Goal: Task Accomplishment & Management: Use online tool/utility

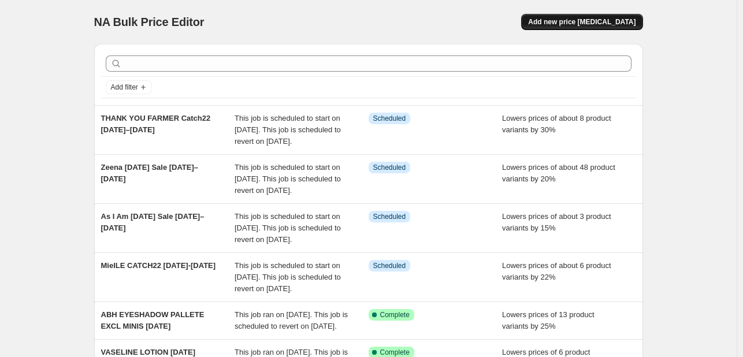
click at [591, 27] on button "Add new price [MEDICAL_DATA]" at bounding box center [581, 22] width 121 height 16
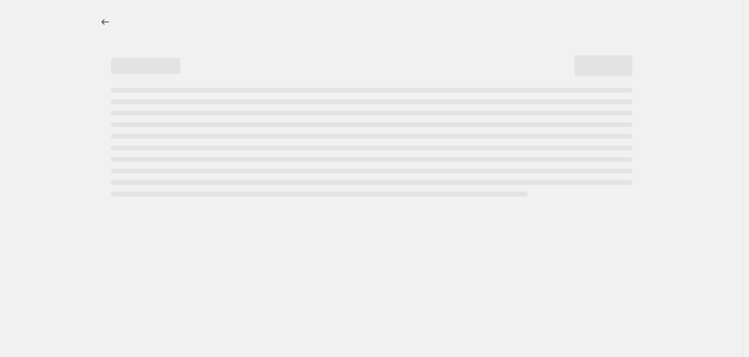
select select "percentage"
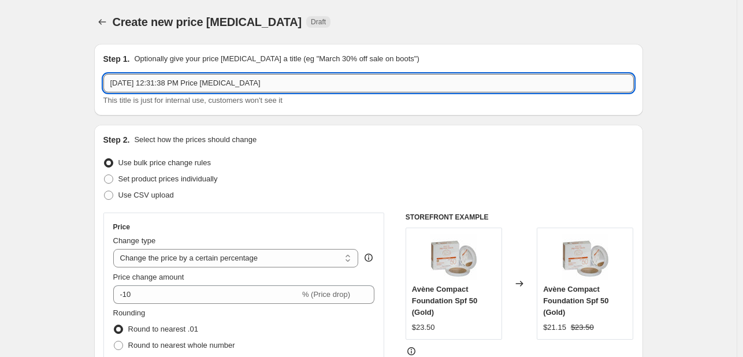
click at [228, 81] on input "[DATE] 12:31:38 PM Price [MEDICAL_DATA]" at bounding box center [368, 83] width 530 height 18
type input "[PERSON_NAME] [DATE] [DATE]-[DATE]"
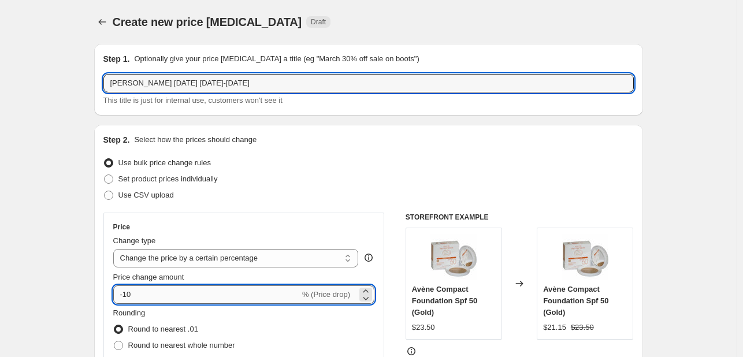
click at [139, 300] on input "-10" at bounding box center [206, 294] width 187 height 18
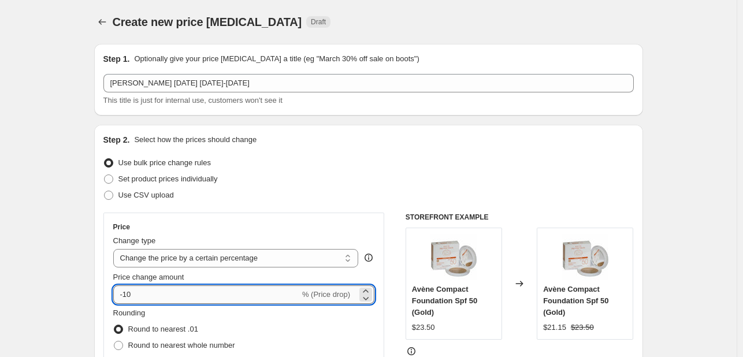
type input "-1"
type input "-20"
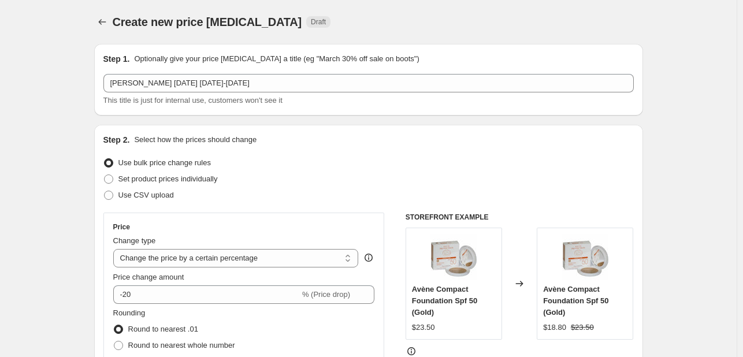
drag, startPoint x: 54, startPoint y: 236, endPoint x: 31, endPoint y: 133, distance: 105.4
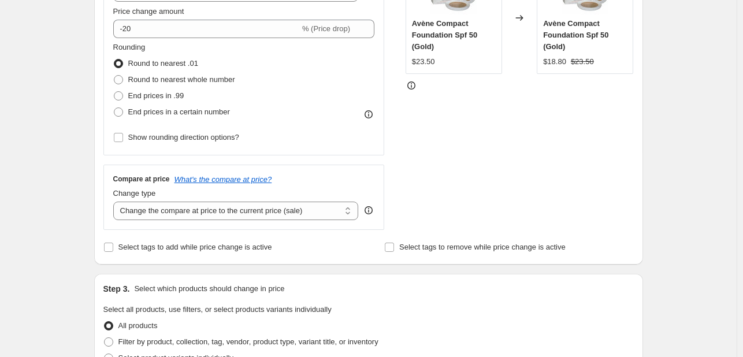
scroll to position [289, 0]
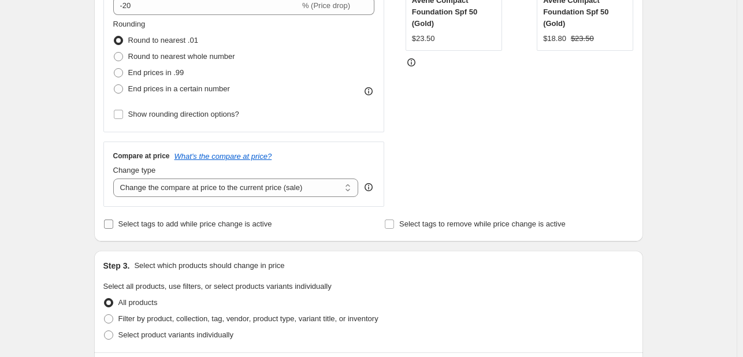
click at [148, 226] on span "Select tags to add while price change is active" at bounding box center [195, 223] width 154 height 9
click at [113, 226] on input "Select tags to add while price change is active" at bounding box center [108, 223] width 9 height 9
checkbox input "true"
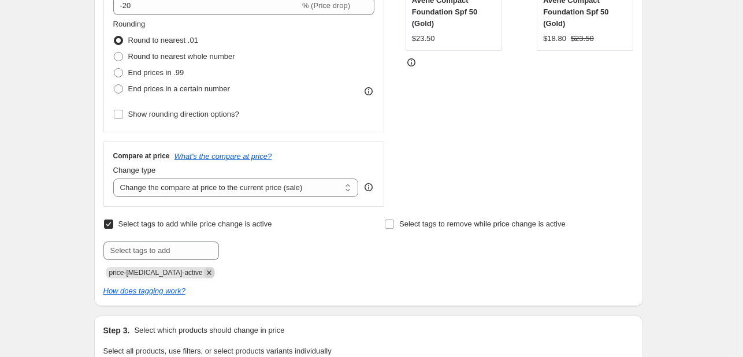
click at [204, 271] on icon "Remove price-change-job-active" at bounding box center [209, 272] width 10 height 10
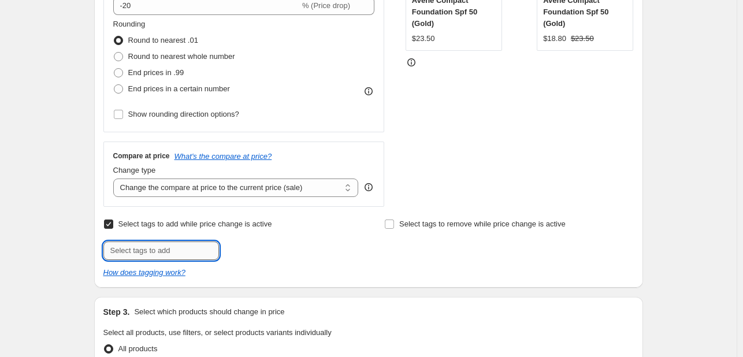
click at [194, 249] on input "text" at bounding box center [161, 250] width 116 height 18
type input "A"
type input "SPOOKY25"
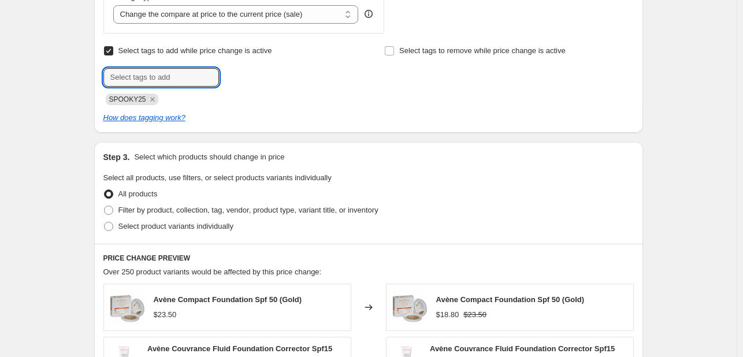
click at [673, 168] on div "Create new price [MEDICAL_DATA]. This page is ready Create new price [MEDICAL_D…" at bounding box center [368, 151] width 736 height 1227
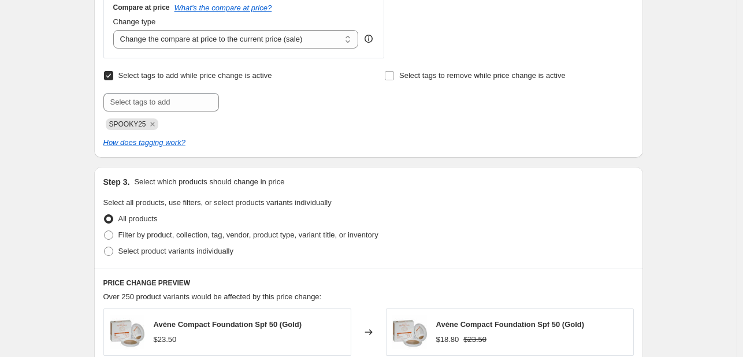
scroll to position [462, 0]
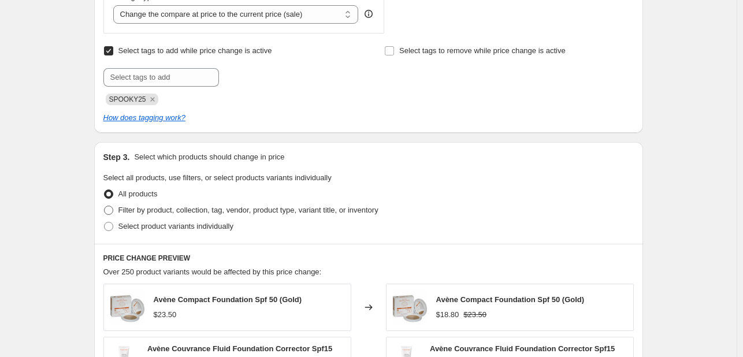
click at [219, 208] on span "Filter by product, collection, tag, vendor, product type, variant title, or inv…" at bounding box center [248, 210] width 260 height 9
click at [105, 206] on input "Filter by product, collection, tag, vendor, product type, variant title, or inv…" at bounding box center [104, 206] width 1 height 1
radio input "true"
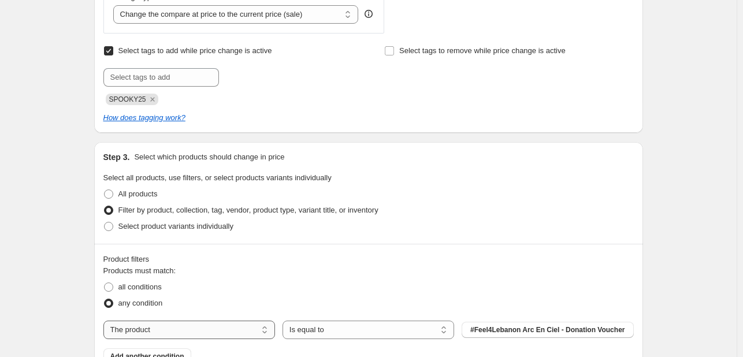
click at [209, 323] on select "The product The product's collection The product's tag The product's vendor The…" at bounding box center [189, 330] width 172 height 18
select select "tag"
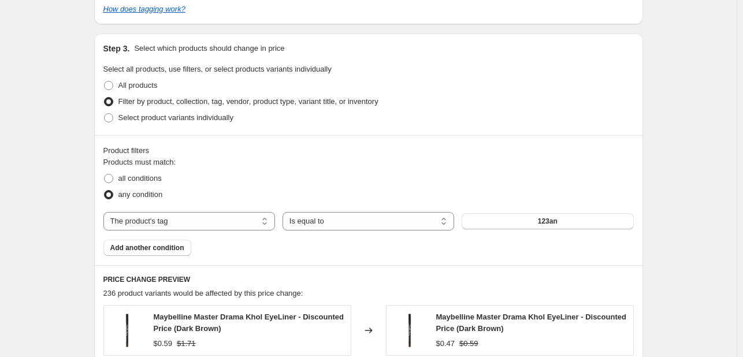
scroll to position [578, 0]
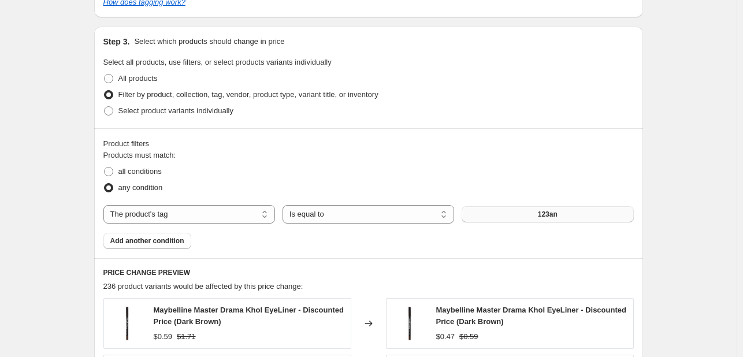
click at [548, 210] on span "123an" at bounding box center [548, 214] width 20 height 9
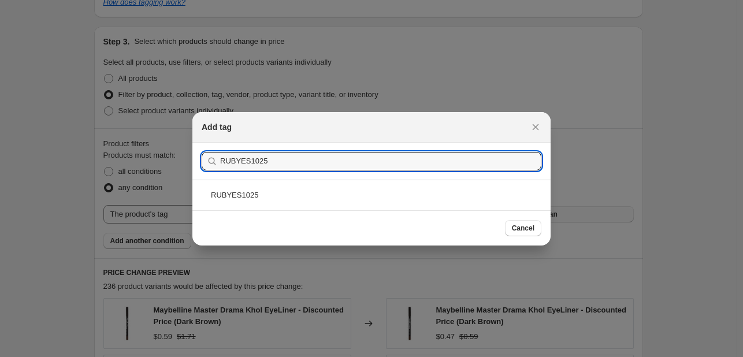
type input "RUBYES1025"
click at [373, 200] on div "RUBYES1025" at bounding box center [371, 195] width 358 height 31
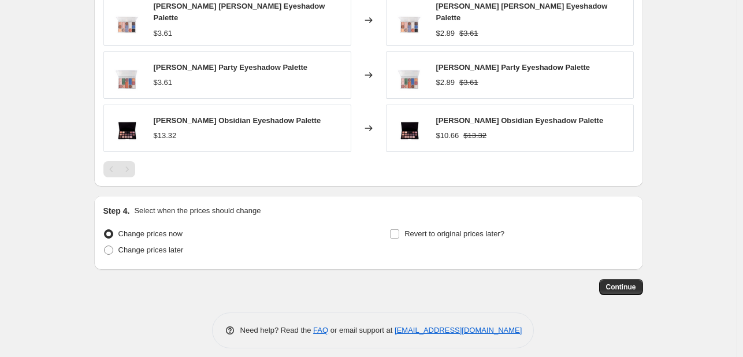
scroll to position [991, 0]
click at [173, 245] on span "Change prices later" at bounding box center [150, 249] width 65 height 9
click at [105, 245] on input "Change prices later" at bounding box center [104, 245] width 1 height 1
radio input "true"
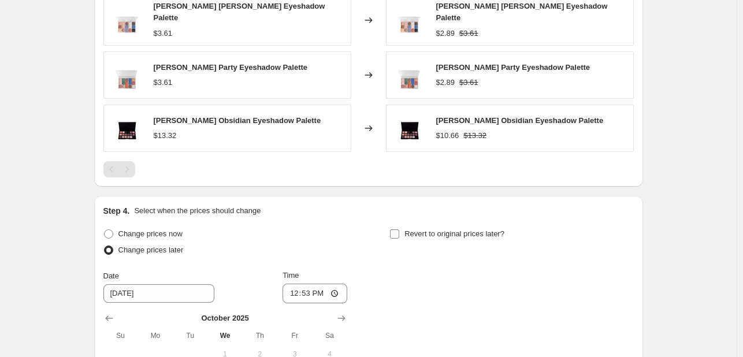
click at [399, 229] on input "Revert to original prices later?" at bounding box center [394, 233] width 9 height 9
checkbox input "true"
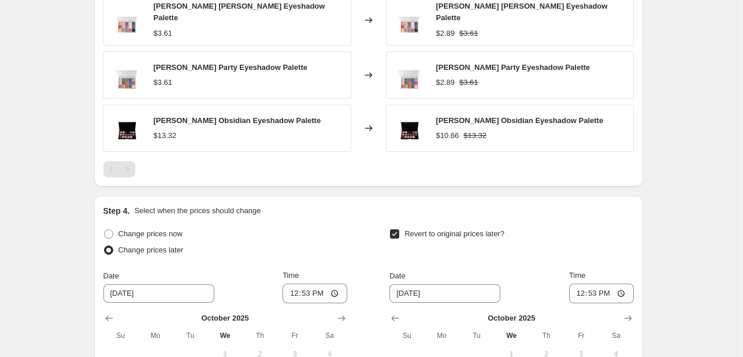
scroll to position [1189, 0]
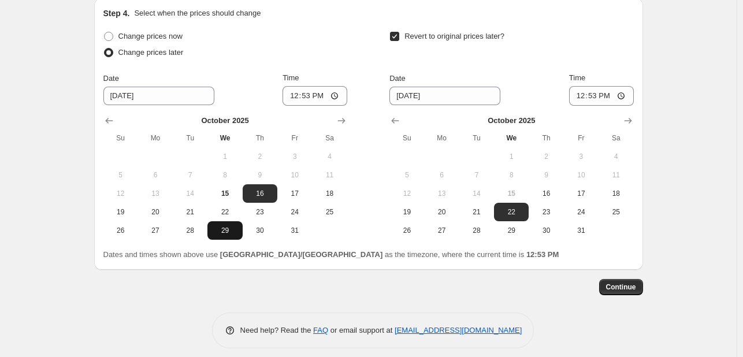
click at [233, 226] on span "29" at bounding box center [224, 230] width 25 height 9
type input "[DATE]"
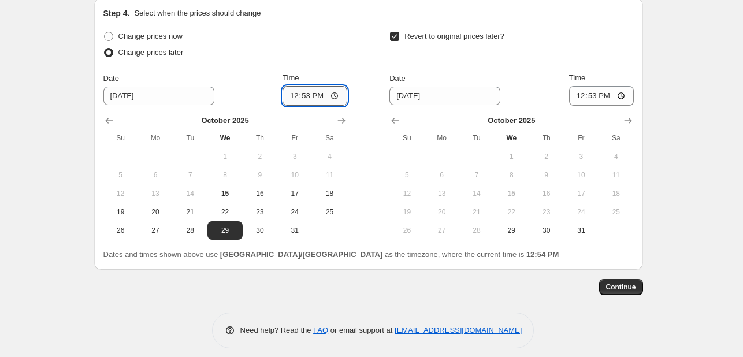
click at [288, 86] on input "12:53" at bounding box center [314, 96] width 65 height 20
type input "00:00"
click at [573, 226] on span "31" at bounding box center [580, 230] width 25 height 9
type input "[DATE]"
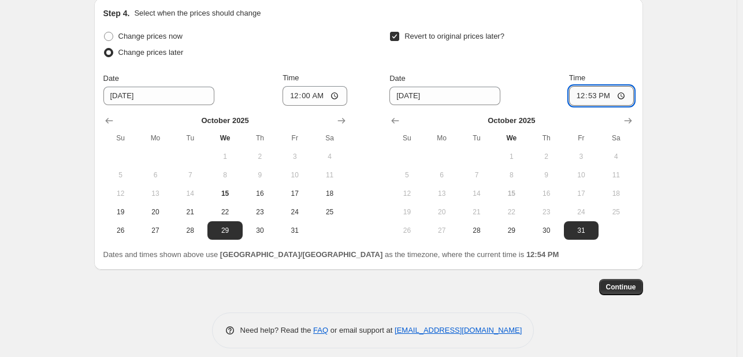
click at [579, 87] on input "12:53" at bounding box center [601, 96] width 65 height 20
type input "23:53"
drag, startPoint x: 611, startPoint y: 266, endPoint x: 617, endPoint y: 276, distance: 10.9
click at [619, 282] on span "Continue" at bounding box center [621, 286] width 30 height 9
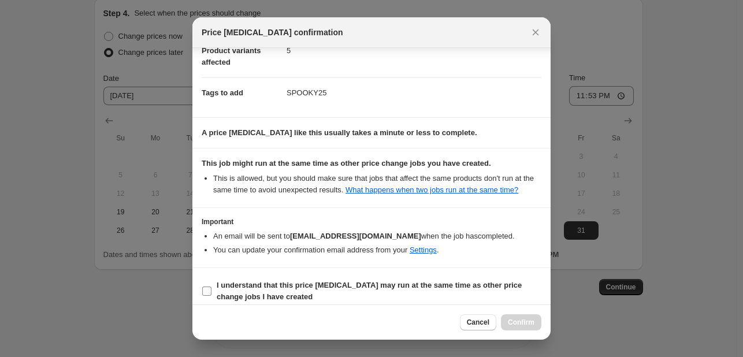
scroll to position [157, 0]
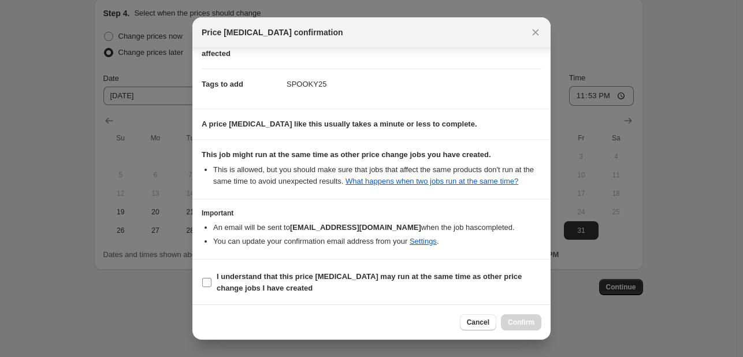
click at [512, 285] on span "I understand that this price [MEDICAL_DATA] may run at the same time as other p…" at bounding box center [379, 282] width 325 height 23
click at [211, 285] on input "I understand that this price [MEDICAL_DATA] may run at the same time as other p…" at bounding box center [206, 282] width 9 height 9
checkbox input "true"
click at [523, 320] on span "Confirm" at bounding box center [521, 322] width 27 height 9
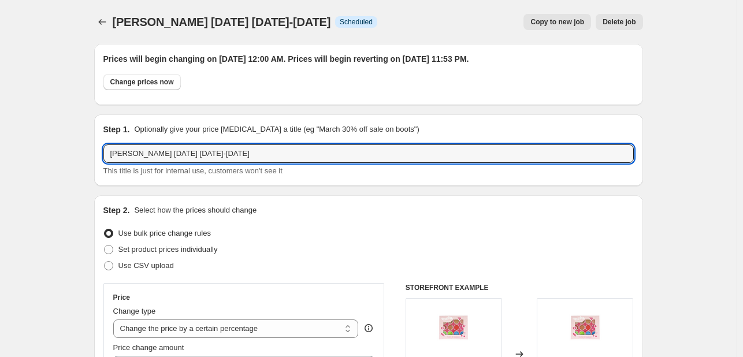
drag, startPoint x: 151, startPoint y: 155, endPoint x: 332, endPoint y: 165, distance: 180.4
click at [332, 165] on div "[PERSON_NAME] [DATE] [DATE]-[DATE] This title is just for internal use, custome…" at bounding box center [368, 160] width 530 height 32
type input "[PERSON_NAME] CATCH22 OCT"
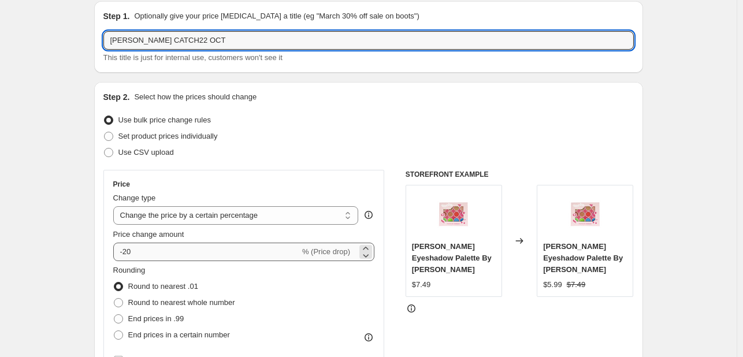
scroll to position [116, 0]
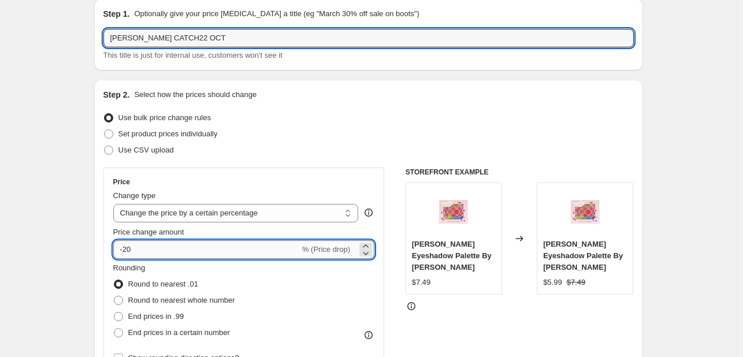
click at [134, 256] on input "-20" at bounding box center [206, 249] width 187 height 18
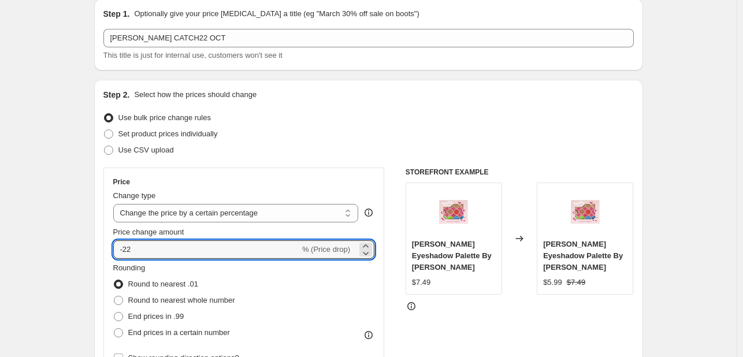
type input "-22"
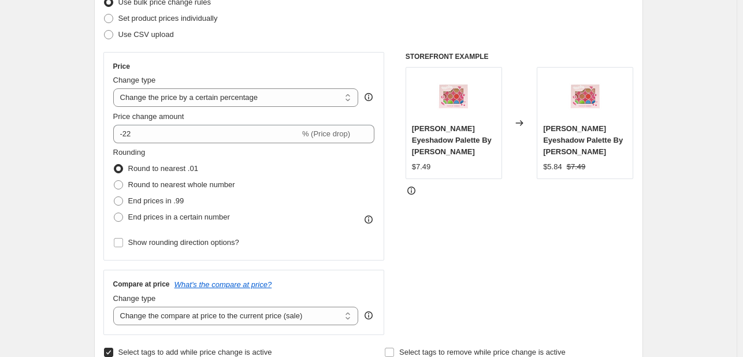
scroll to position [347, 0]
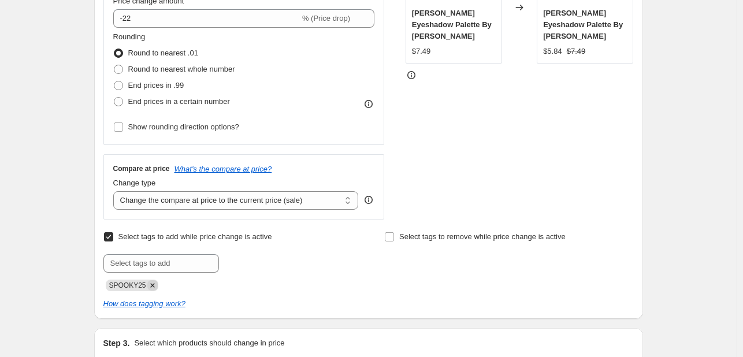
click at [150, 285] on icon "Remove SPOOKY25" at bounding box center [152, 285] width 10 height 10
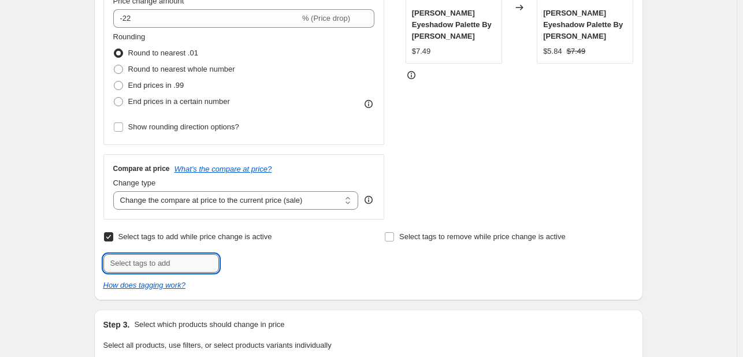
click at [157, 254] on input "text" at bounding box center [161, 263] width 116 height 18
type input "CATCH1025"
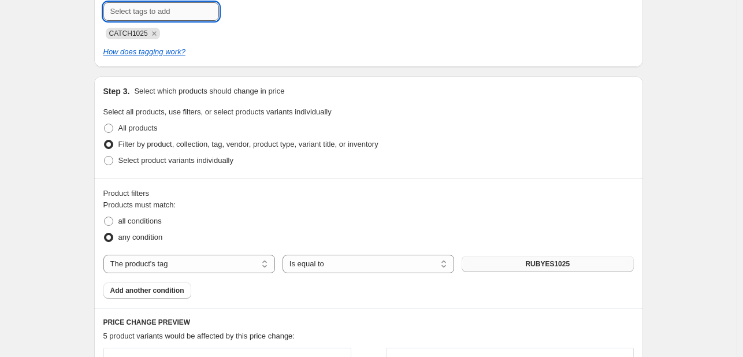
scroll to position [635, 0]
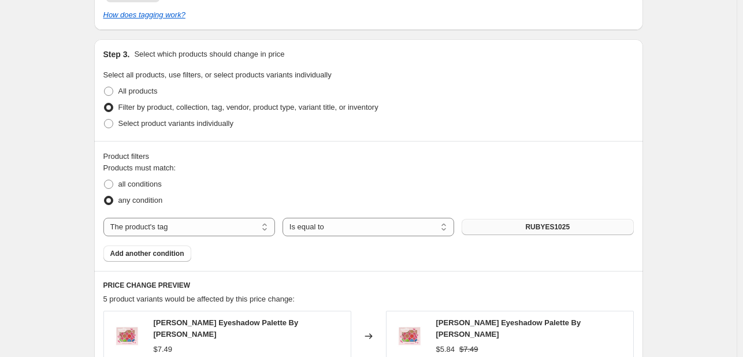
click at [628, 226] on button "RUBYES1025" at bounding box center [548, 227] width 172 height 16
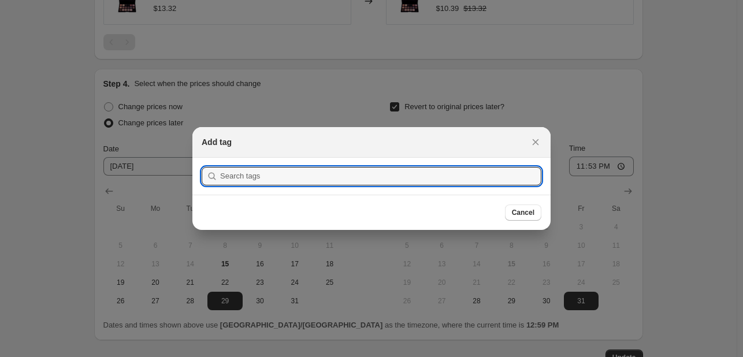
scroll to position [0, 0]
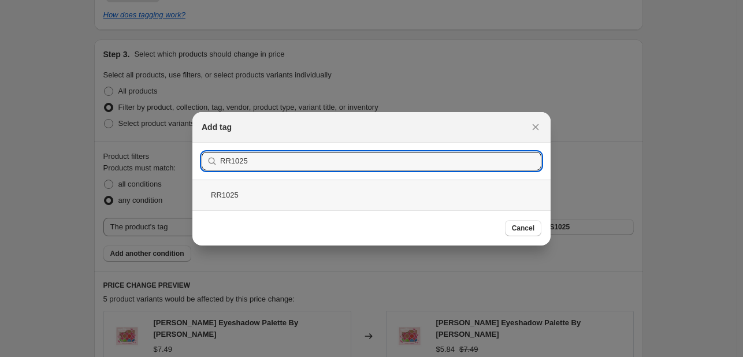
type input "RR1025"
click at [364, 195] on div "RR1025" at bounding box center [371, 195] width 358 height 31
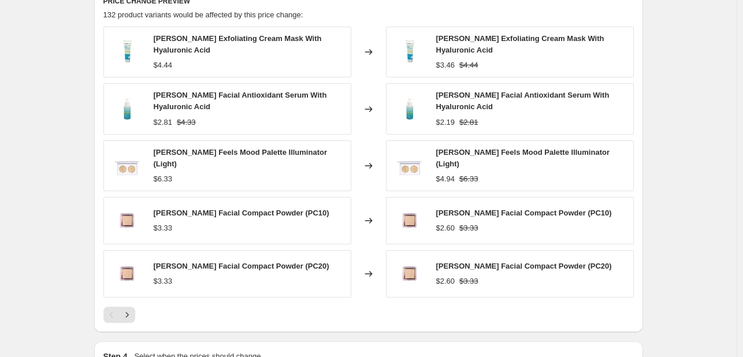
scroll to position [920, 0]
drag, startPoint x: 172, startPoint y: 103, endPoint x: 158, endPoint y: 95, distance: 15.8
click at [158, 95] on div "[PERSON_NAME] Facial Antioxidant Serum With Hyaluronic Acid" at bounding box center [249, 100] width 191 height 23
copy span "[PERSON_NAME] Facial Antioxidant Serum With Hyaluronic Acid"
click at [128, 308] on icon "Next" at bounding box center [127, 314] width 12 height 12
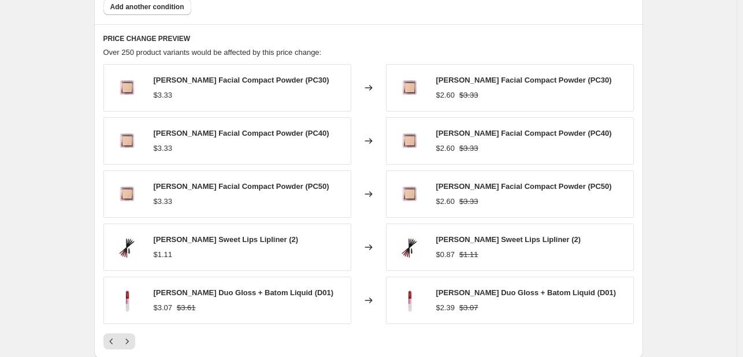
scroll to position [862, 0]
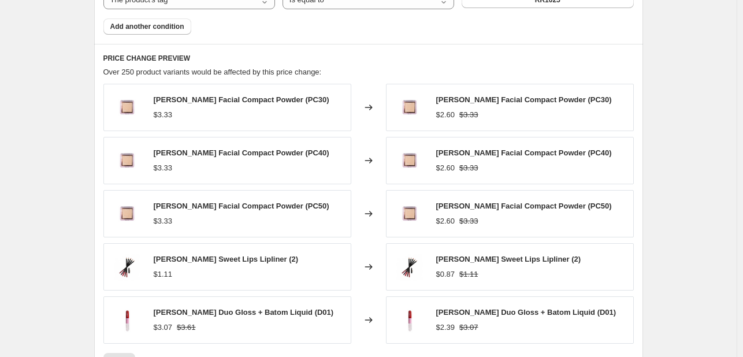
drag, startPoint x: 109, startPoint y: 243, endPoint x: 168, endPoint y: 290, distance: 74.8
click at [168, 290] on div "[PERSON_NAME] Facial Compact Powder (PC30) $3.33 Changed to [PERSON_NAME] Facia…" at bounding box center [368, 214] width 530 height 260
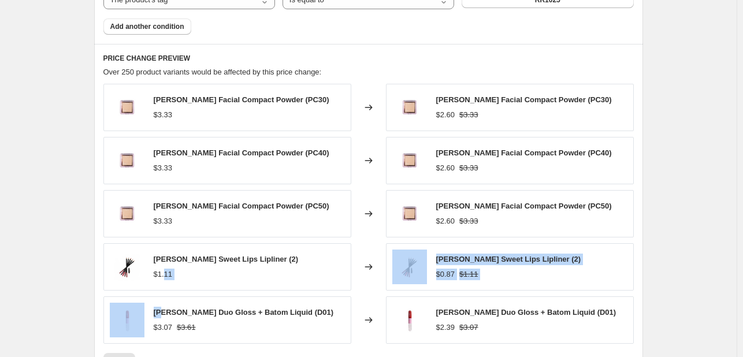
click at [218, 280] on div "[PERSON_NAME] Sweet Lips Lipliner (2) $1.11" at bounding box center [227, 266] width 248 height 47
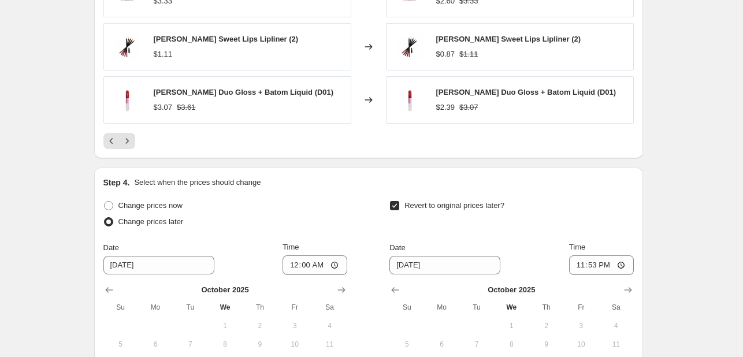
scroll to position [1093, 0]
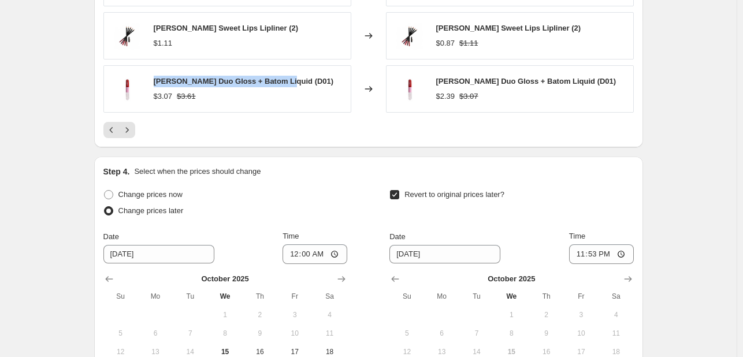
drag, startPoint x: 155, startPoint y: 79, endPoint x: 286, endPoint y: 80, distance: 131.1
click at [286, 80] on div "[PERSON_NAME] Duo Gloss + Batom Liquid (D01) $3.07 $3.61" at bounding box center [227, 88] width 248 height 47
copy span "[PERSON_NAME] Duo Gloss + Batom Liquid"
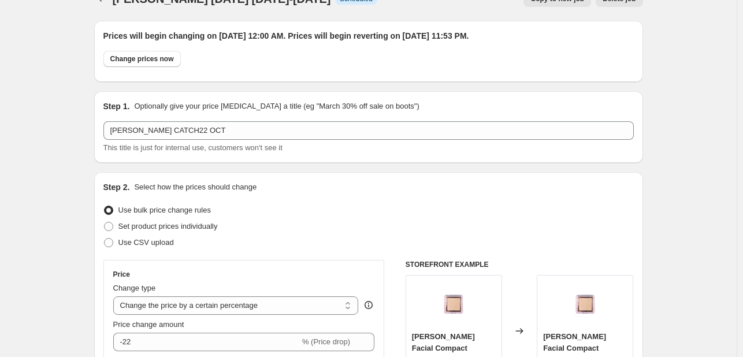
scroll to position [0, 0]
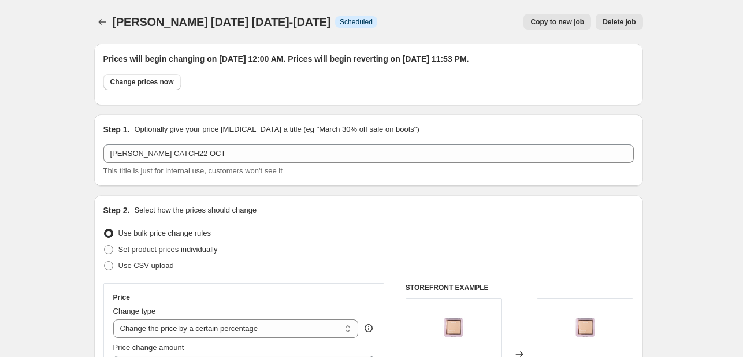
click at [617, 18] on span "Delete job" at bounding box center [618, 21] width 33 height 9
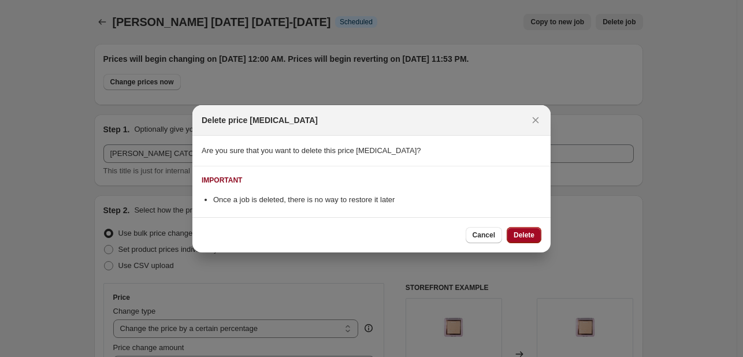
click at [530, 236] on span "Delete" at bounding box center [523, 234] width 21 height 9
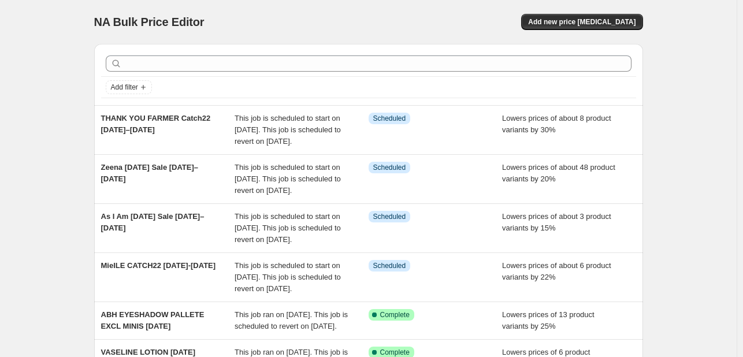
click at [708, 61] on div "NA Bulk Price Editor. This page is ready NA Bulk Price Editor Add new price [ME…" at bounding box center [368, 320] width 736 height 641
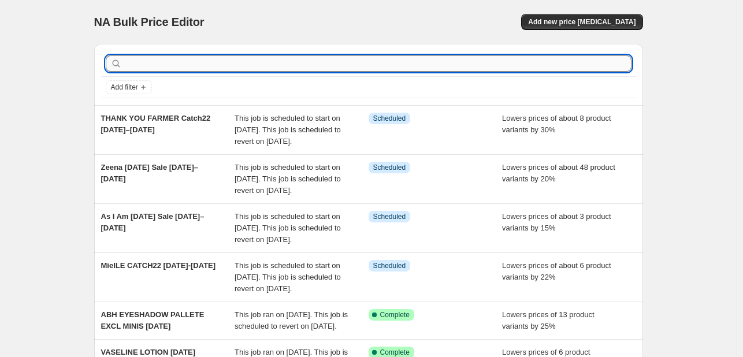
click at [299, 59] on input "text" at bounding box center [377, 63] width 507 height 16
type input "[PERSON_NAME]"
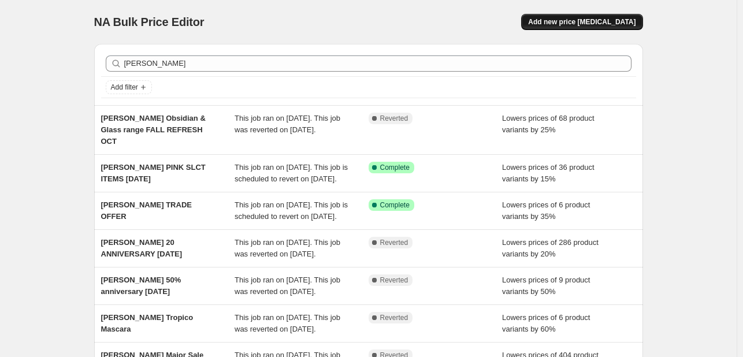
click at [603, 21] on span "Add new price [MEDICAL_DATA]" at bounding box center [581, 21] width 107 height 9
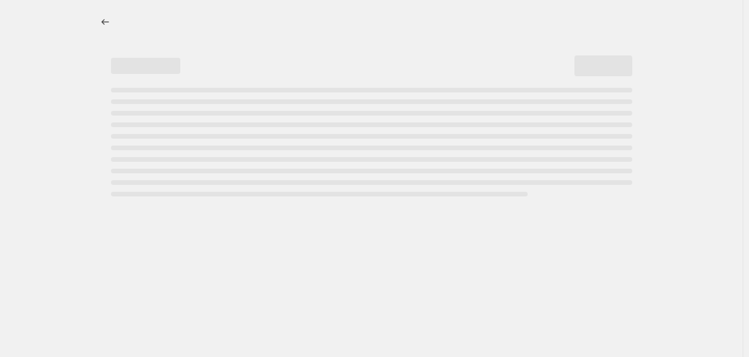
select select "percentage"
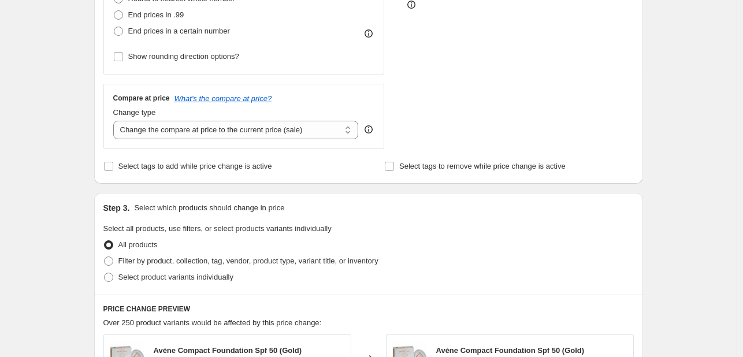
scroll to position [578, 0]
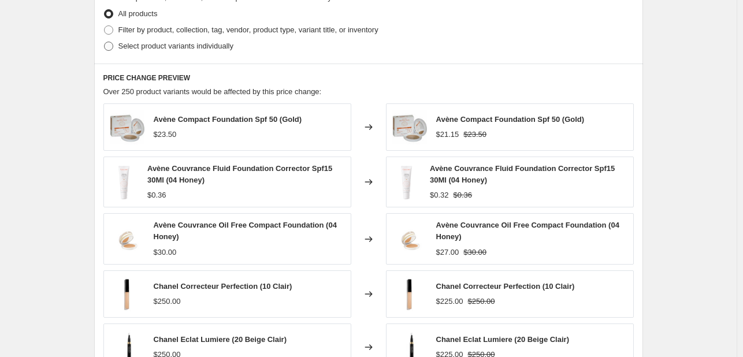
click at [179, 39] on label "Select product variants individually" at bounding box center [168, 46] width 130 height 16
click at [105, 42] on input "Select product variants individually" at bounding box center [104, 42] width 1 height 1
radio input "true"
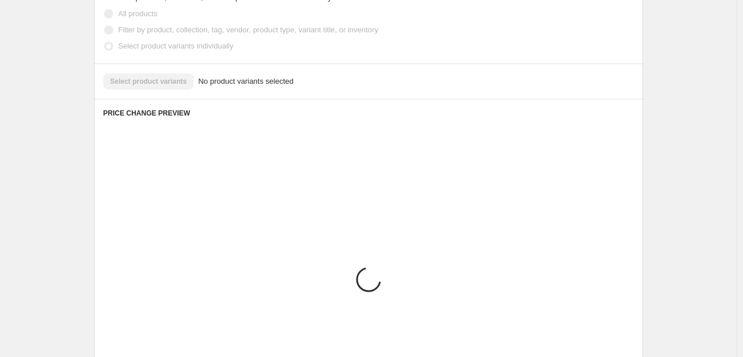
scroll to position [542, 0]
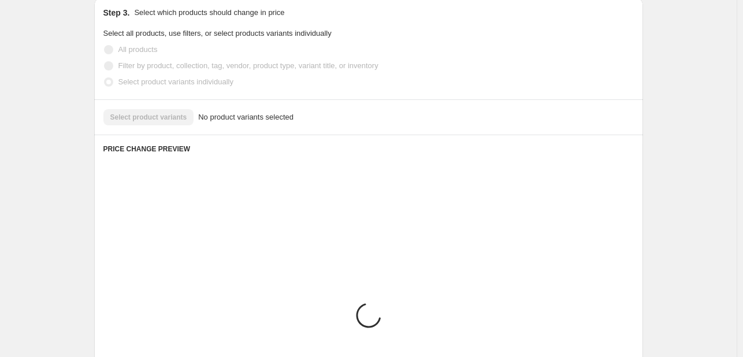
click at [185, 31] on span "Select all products, use filters, or select products variants individually" at bounding box center [217, 33] width 228 height 9
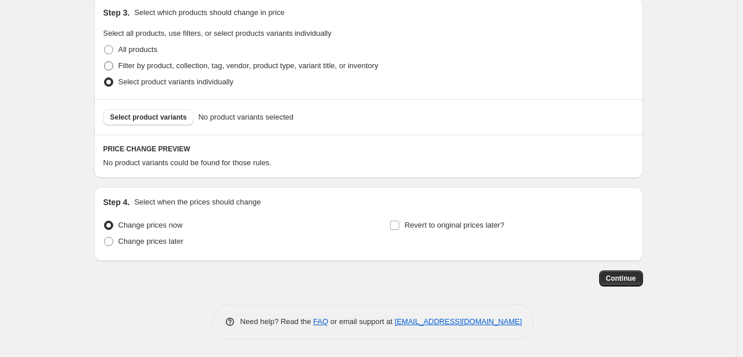
click at [190, 68] on span "Filter by product, collection, tag, vendor, product type, variant title, or inv…" at bounding box center [248, 65] width 260 height 9
click at [105, 62] on input "Filter by product, collection, tag, vendor, product type, variant title, or inv…" at bounding box center [104, 61] width 1 height 1
radio input "true"
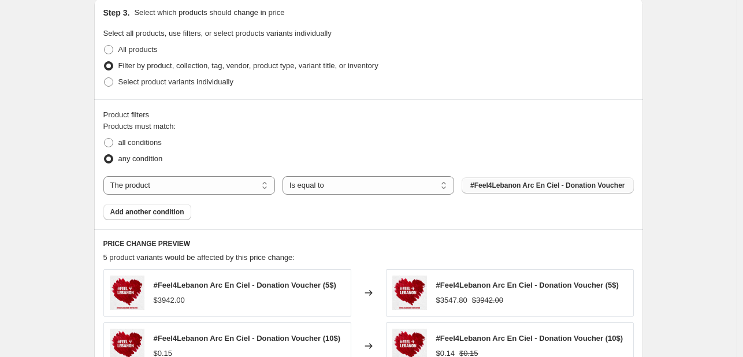
click at [480, 189] on span "#Feel4Lebanon Arc En Ciel - Donation Voucher" at bounding box center [547, 185] width 154 height 9
click at [150, 185] on select "The product The product's collection The product's tag The product's vendor The…" at bounding box center [189, 185] width 172 height 18
select select "tag"
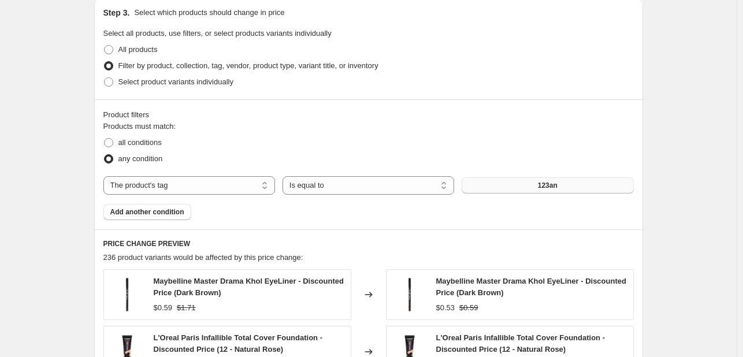
click at [540, 185] on button "123an" at bounding box center [548, 185] width 172 height 16
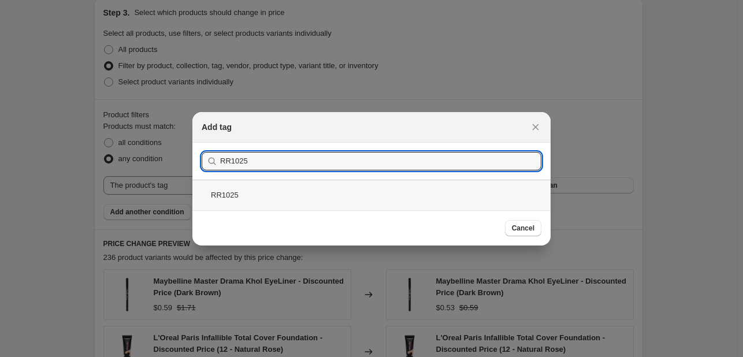
type input "RR1025"
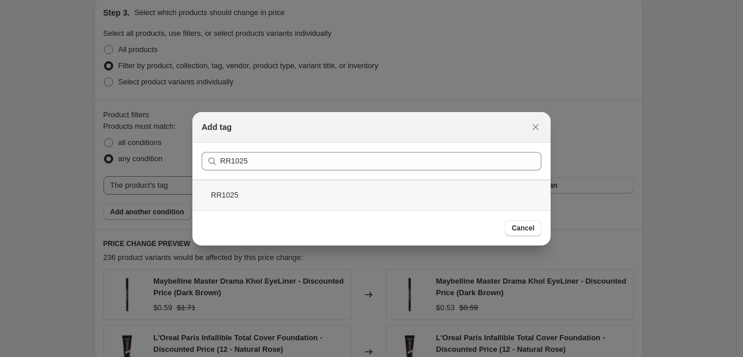
click at [306, 188] on div "RR1025" at bounding box center [371, 195] width 358 height 31
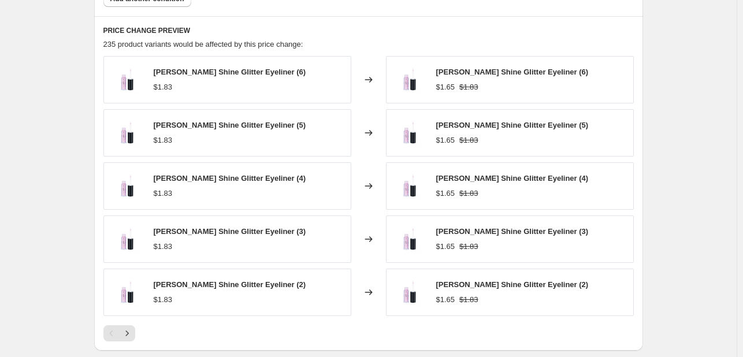
scroll to position [773, 0]
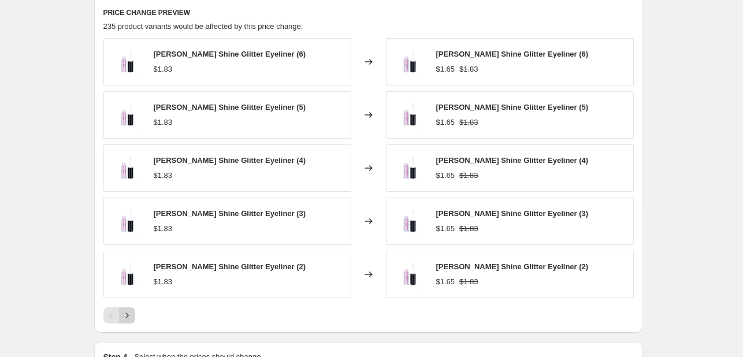
click at [127, 320] on button "Next" at bounding box center [127, 315] width 16 height 16
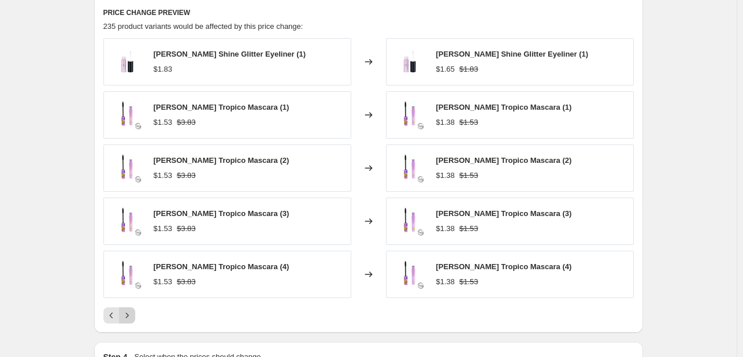
click at [133, 313] on icon "Next" at bounding box center [127, 316] width 12 height 12
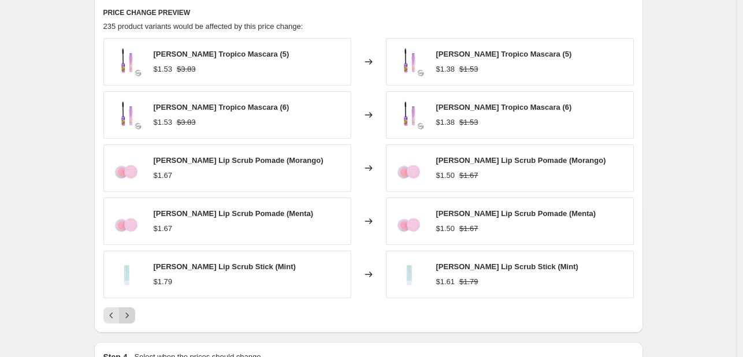
click at [133, 313] on icon "Next" at bounding box center [127, 316] width 12 height 12
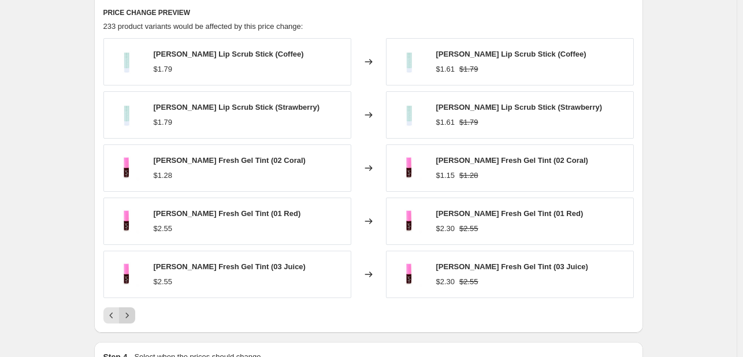
click at [133, 313] on icon "Next" at bounding box center [127, 316] width 12 height 12
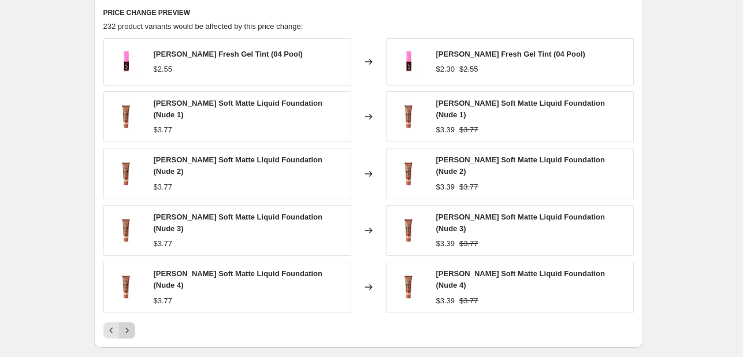
click at [133, 325] on icon "Next" at bounding box center [127, 331] width 12 height 12
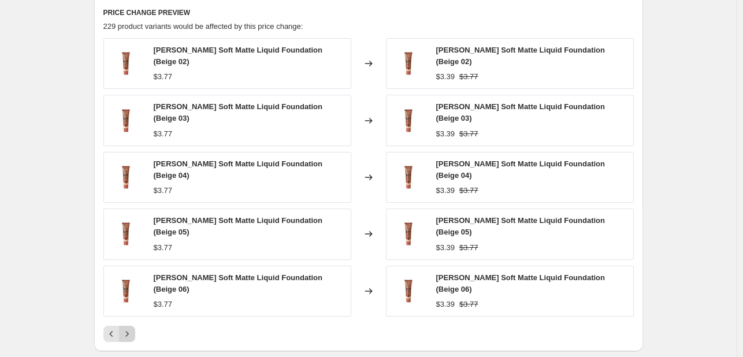
click at [133, 328] on icon "Next" at bounding box center [127, 334] width 12 height 12
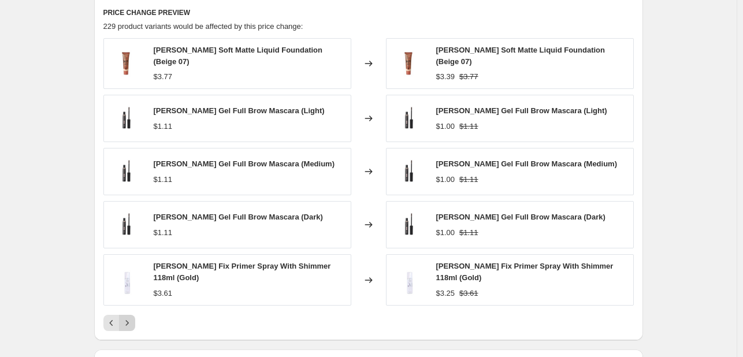
click at [133, 317] on icon "Next" at bounding box center [127, 323] width 12 height 12
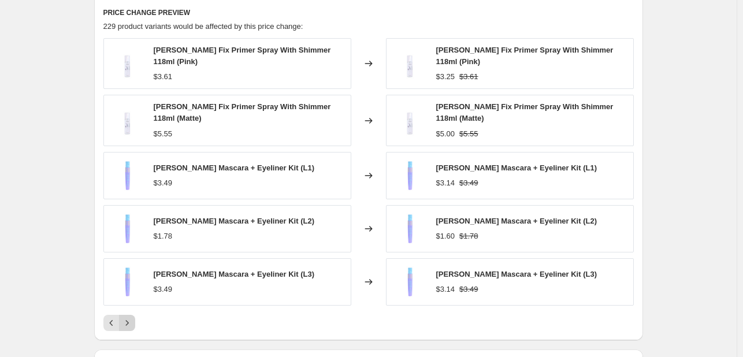
click at [134, 315] on button "Next" at bounding box center [127, 323] width 16 height 16
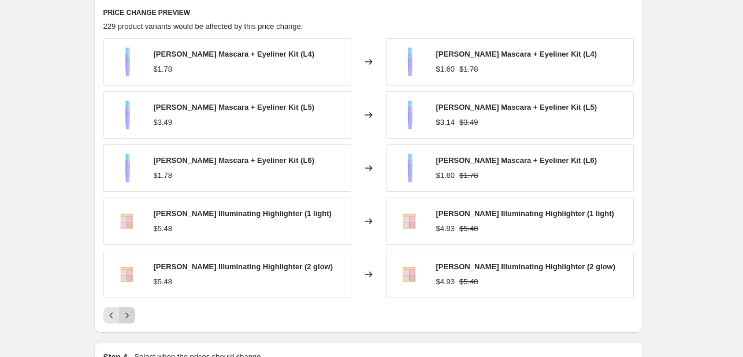
click at [127, 319] on icon "Next" at bounding box center [127, 316] width 12 height 12
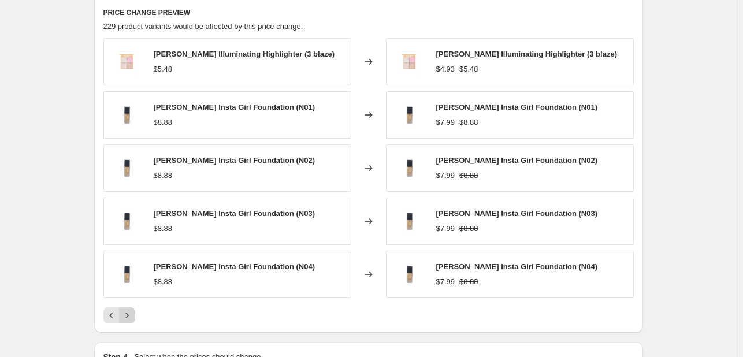
click at [129, 316] on icon "Next" at bounding box center [127, 316] width 12 height 12
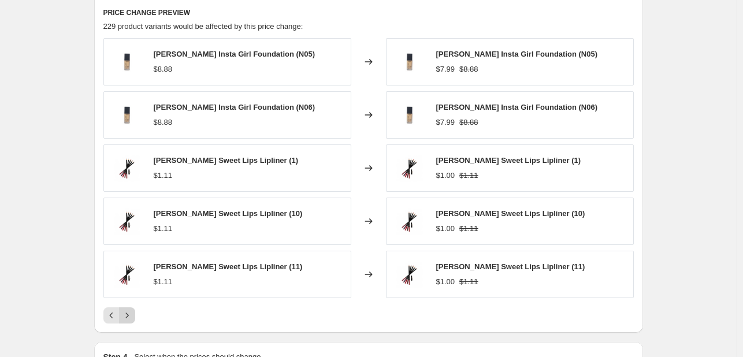
click at [129, 316] on icon "Next" at bounding box center [127, 316] width 12 height 12
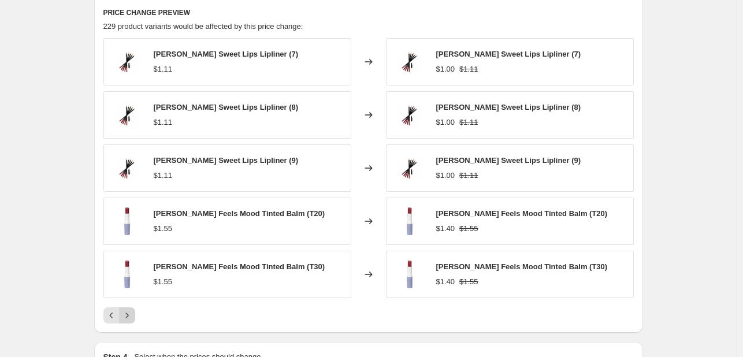
click at [129, 316] on icon "Next" at bounding box center [127, 316] width 12 height 12
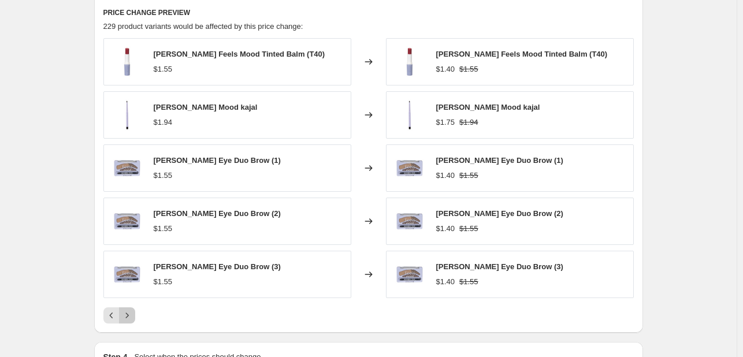
click at [129, 316] on icon "Next" at bounding box center [127, 316] width 12 height 12
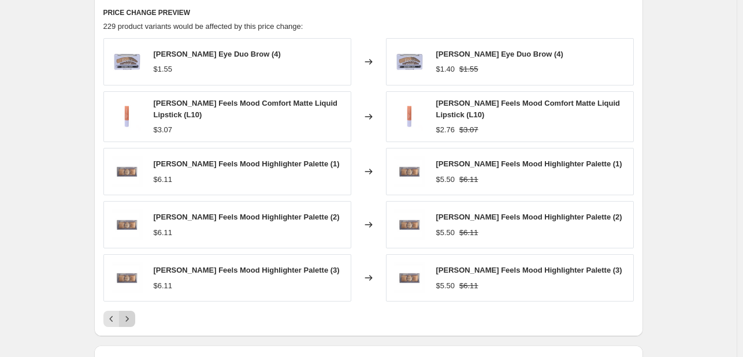
click at [129, 316] on icon "Next" at bounding box center [127, 319] width 12 height 12
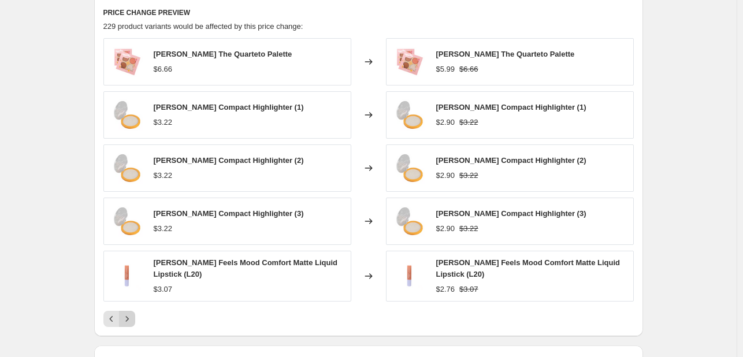
click at [129, 316] on icon "Next" at bounding box center [127, 319] width 12 height 12
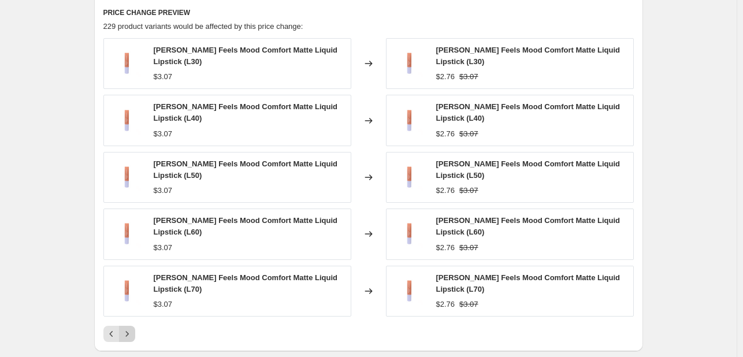
click at [129, 316] on div "[PERSON_NAME] Feels Mood Comfort Matte Liquid Lipstick (L30) $3.07 Changed to […" at bounding box center [368, 190] width 530 height 304
click at [131, 321] on div "[PERSON_NAME] Feels Mood Comfort Matte Liquid Lipstick (L30) $3.07 Changed to […" at bounding box center [368, 190] width 530 height 304
click at [129, 326] on button "Next" at bounding box center [127, 334] width 16 height 16
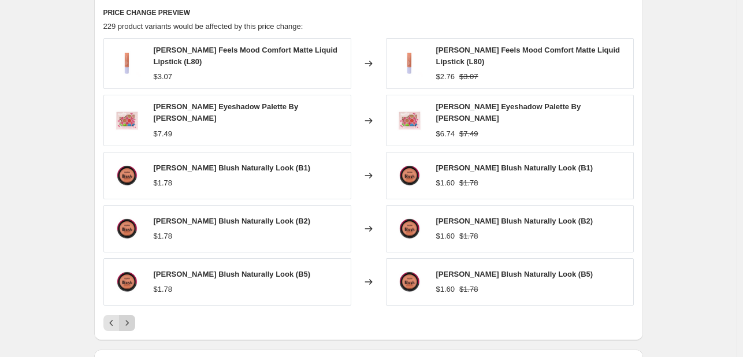
click at [129, 326] on div "PRICE CHANGE PREVIEW 229 product variants would be affected by this price chang…" at bounding box center [368, 169] width 549 height 342
click at [127, 318] on icon "Next" at bounding box center [127, 323] width 12 height 12
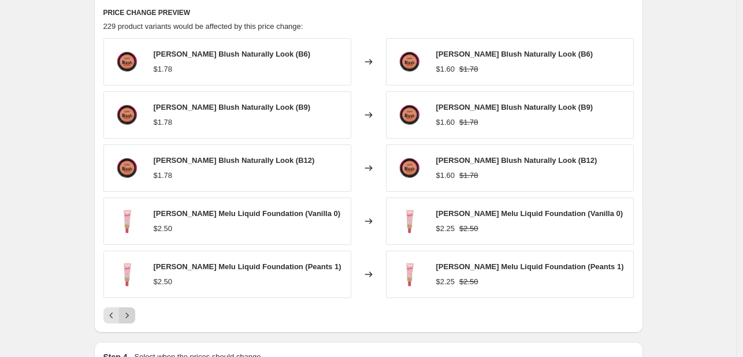
click at [127, 318] on icon "Next" at bounding box center [127, 316] width 12 height 12
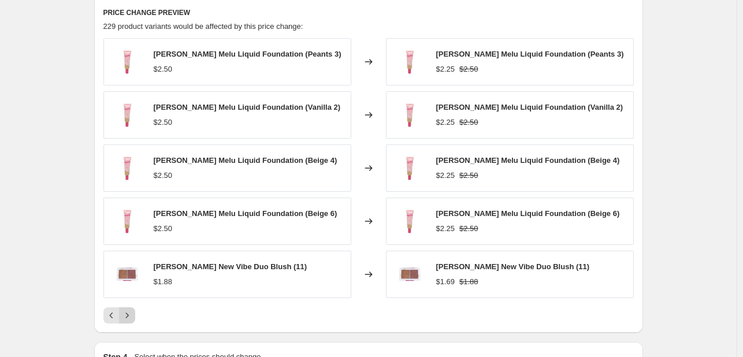
click at [127, 318] on icon "Next" at bounding box center [127, 316] width 12 height 12
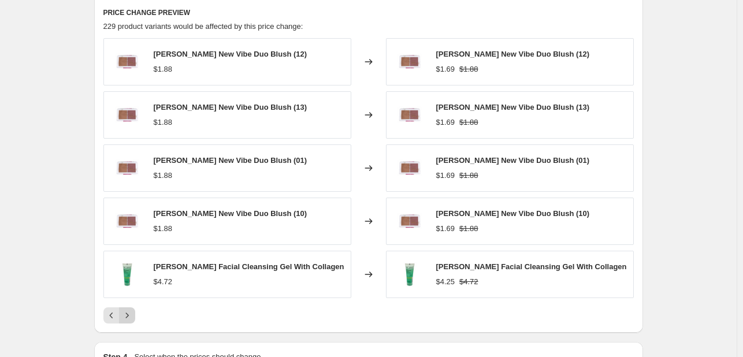
click at [127, 318] on icon "Next" at bounding box center [127, 316] width 12 height 12
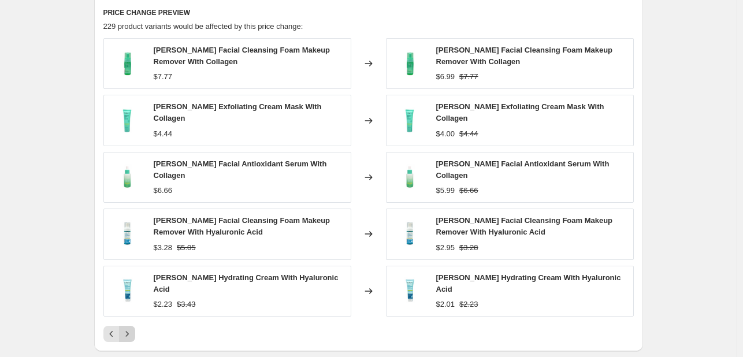
click at [127, 328] on icon "Next" at bounding box center [127, 334] width 12 height 12
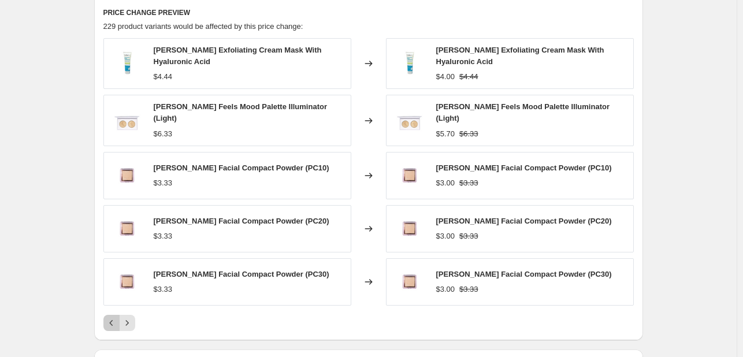
click at [116, 317] on icon "Previous" at bounding box center [112, 323] width 12 height 12
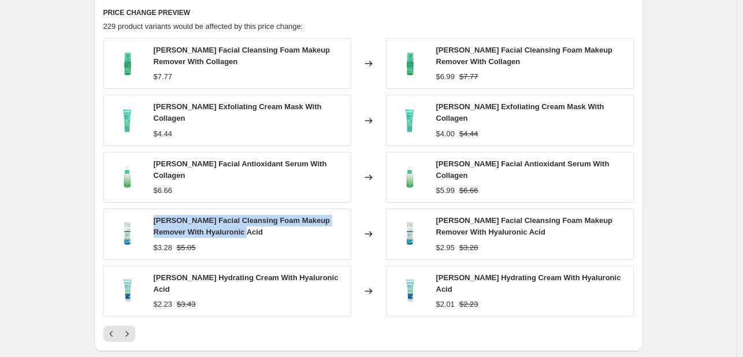
drag, startPoint x: 233, startPoint y: 222, endPoint x: 151, endPoint y: 204, distance: 84.0
click at [151, 209] on div "[PERSON_NAME] Facial Cleansing Foam Makeup Remover With Hyaluronic Acid $3.28 $…" at bounding box center [227, 234] width 248 height 51
copy span "[PERSON_NAME] Facial Cleansing Foam Makeup Remover With Hyaluronic Acid"
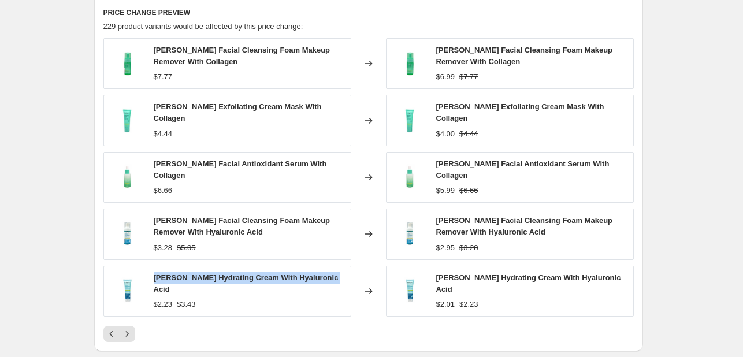
drag, startPoint x: 156, startPoint y: 274, endPoint x: 341, endPoint y: 271, distance: 185.4
click at [341, 271] on div "[PERSON_NAME] Hydrating Cream With Hyaluronic Acid $2.23 $3.43" at bounding box center [227, 291] width 248 height 51
copy span "[PERSON_NAME] Hydrating Cream With Hyaluronic Acid"
